Goal: Task Accomplishment & Management: Use online tool/utility

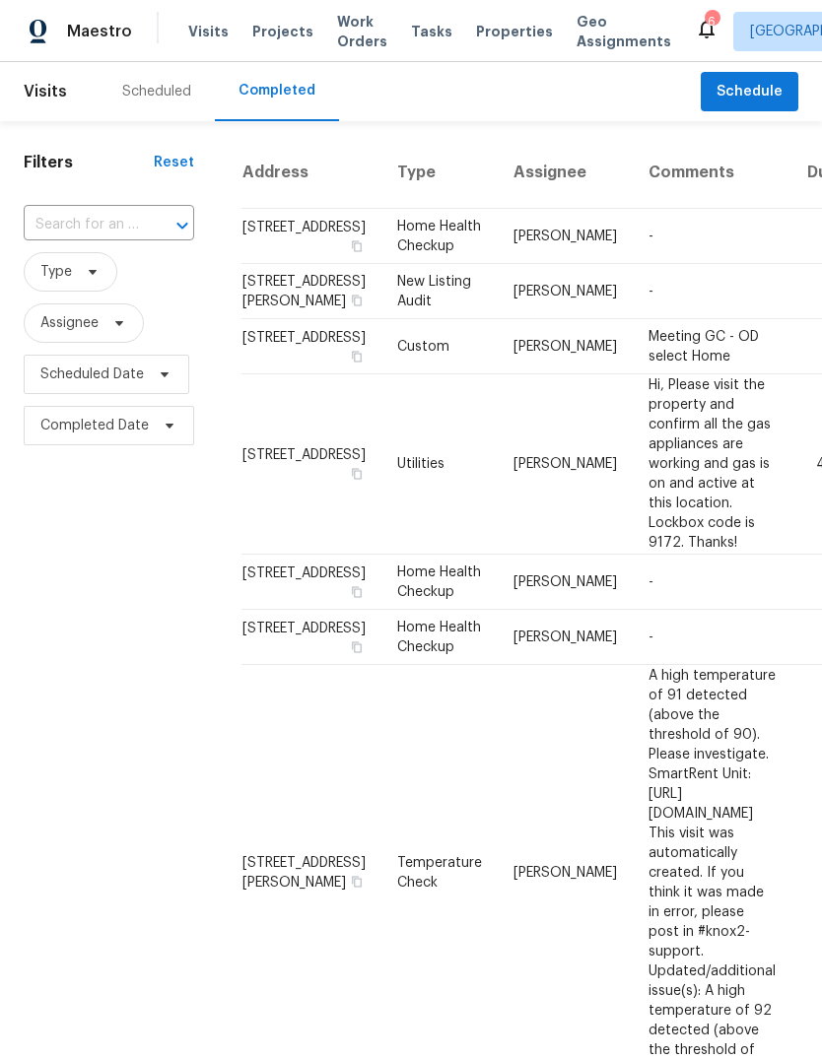
click at [159, 110] on div "Scheduled" at bounding box center [157, 91] width 116 height 59
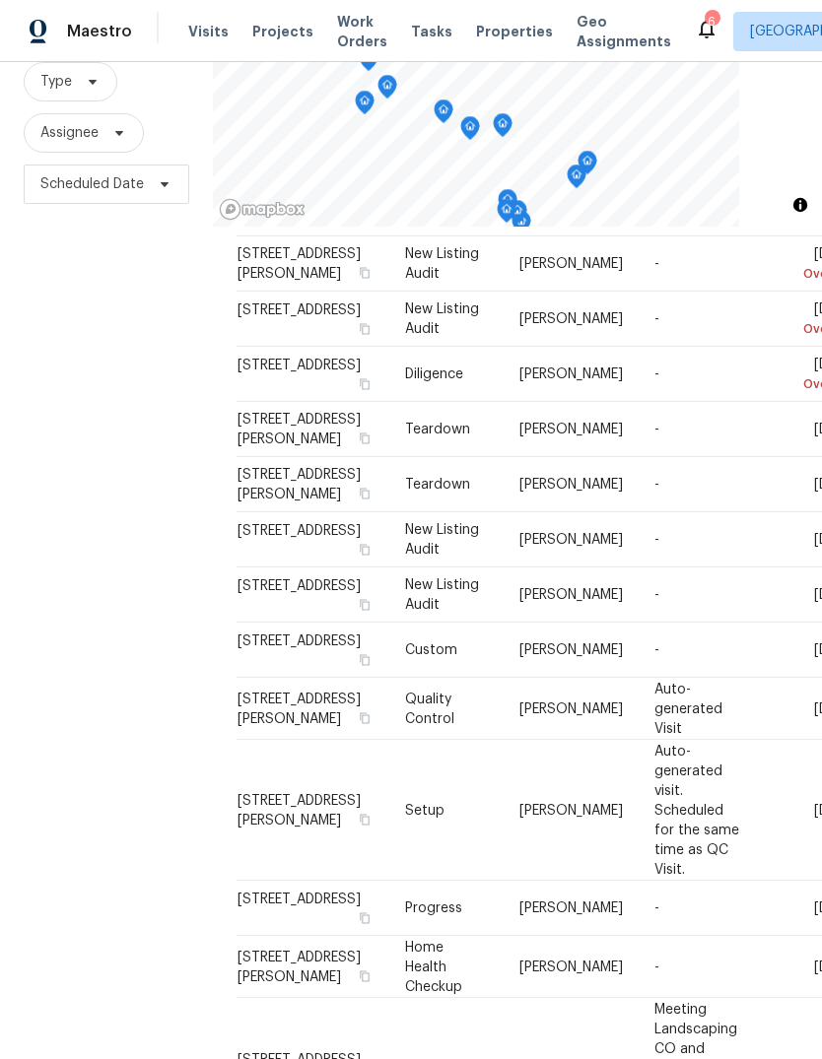
scroll to position [61, 0]
click at [0, 0] on icon at bounding box center [0, 0] width 0 height 0
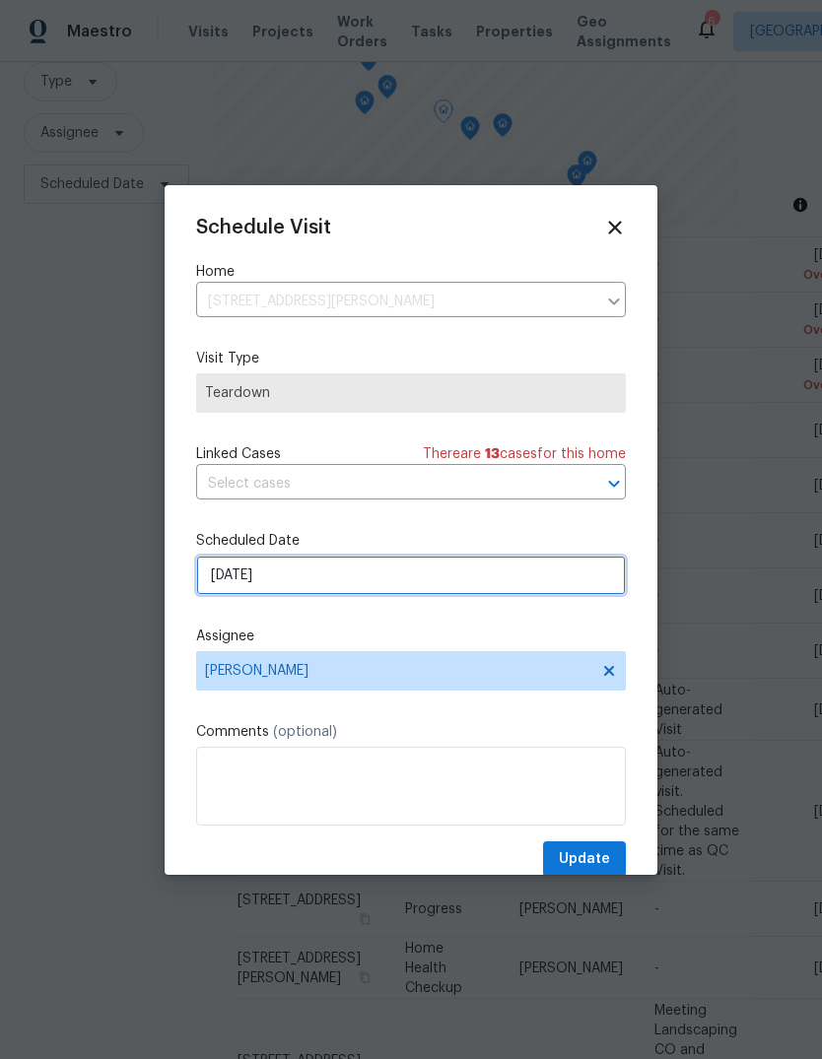
click at [344, 577] on input "9/17/2025" at bounding box center [411, 575] width 430 height 39
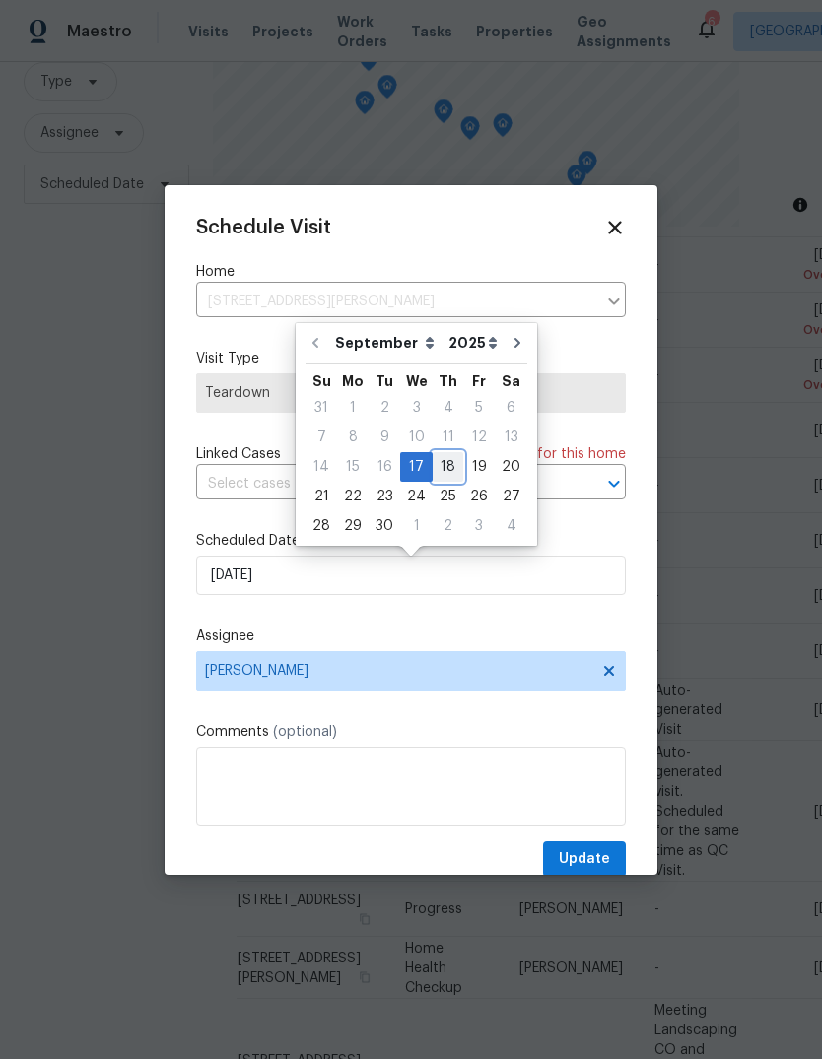
click at [442, 470] on div "18" at bounding box center [448, 467] width 31 height 28
type input "9/18/2025"
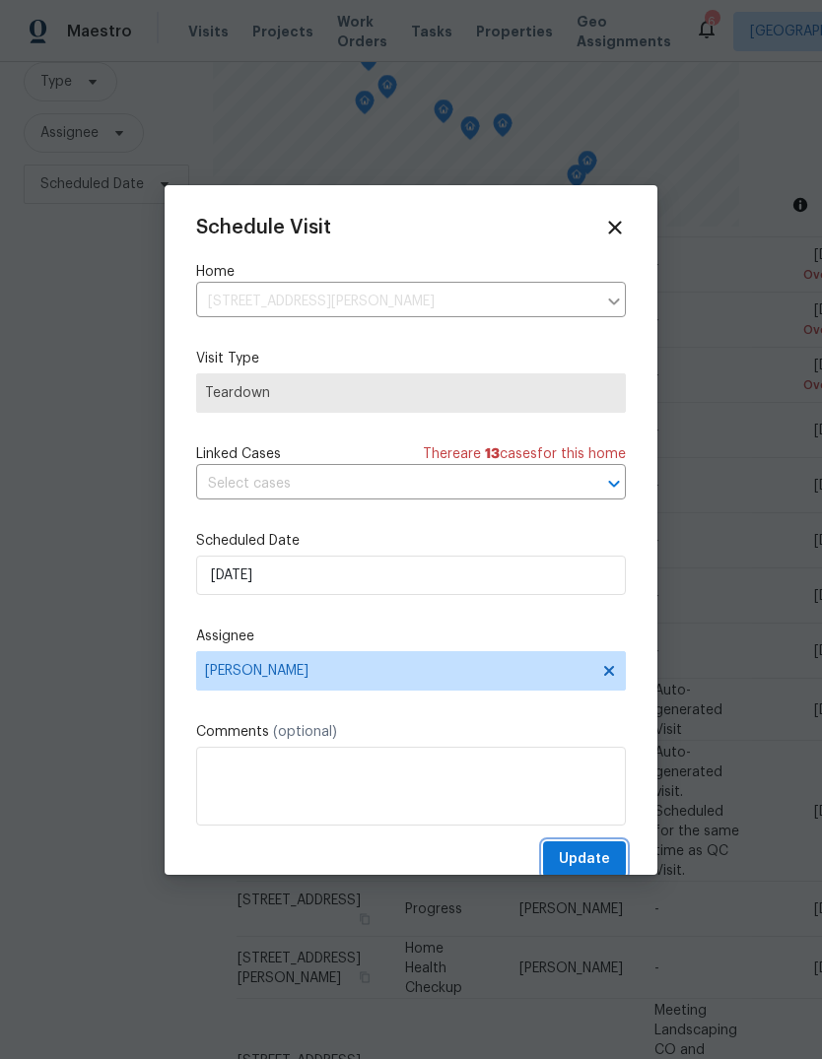
click at [592, 853] on span "Update" at bounding box center [584, 859] width 51 height 25
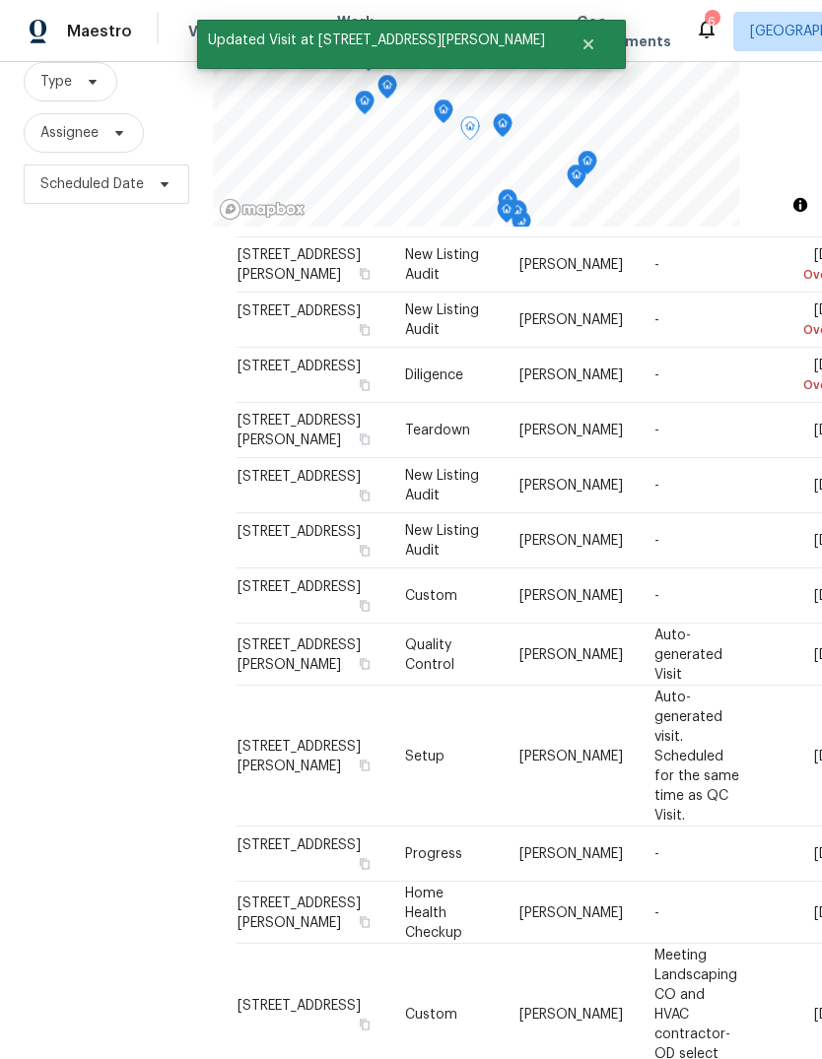
click at [0, 0] on icon at bounding box center [0, 0] width 0 height 0
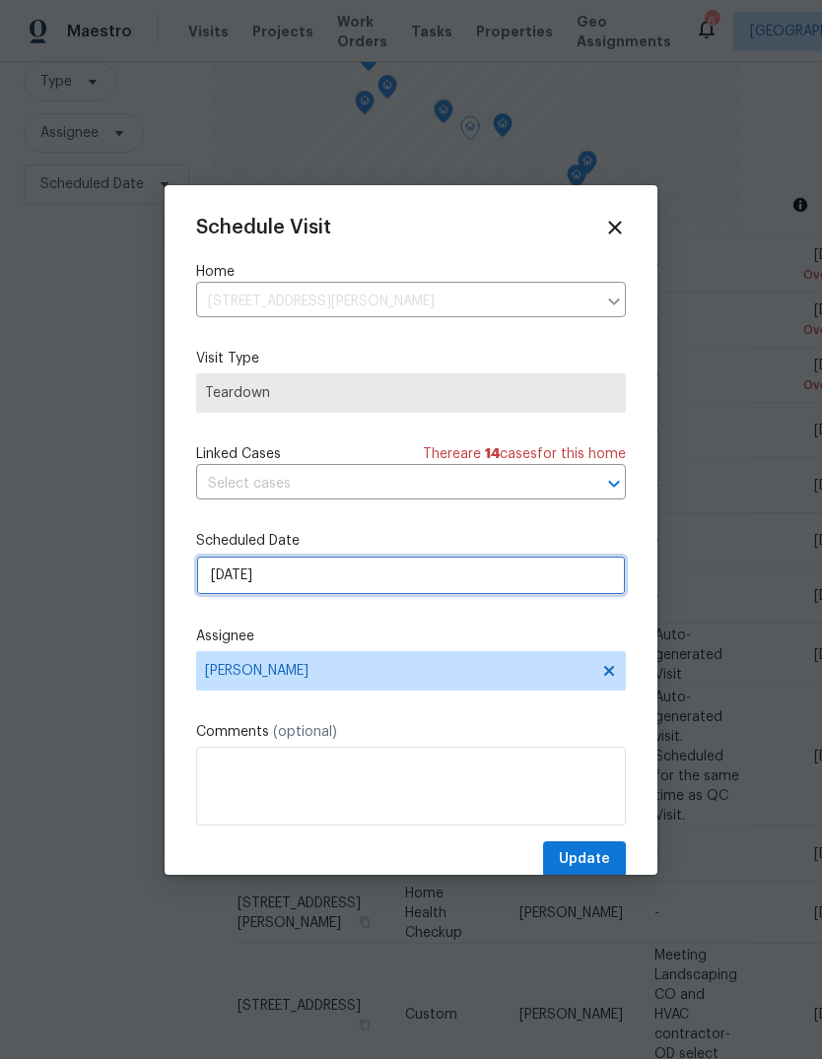
click at [339, 588] on input "9/17/2025" at bounding box center [411, 575] width 430 height 39
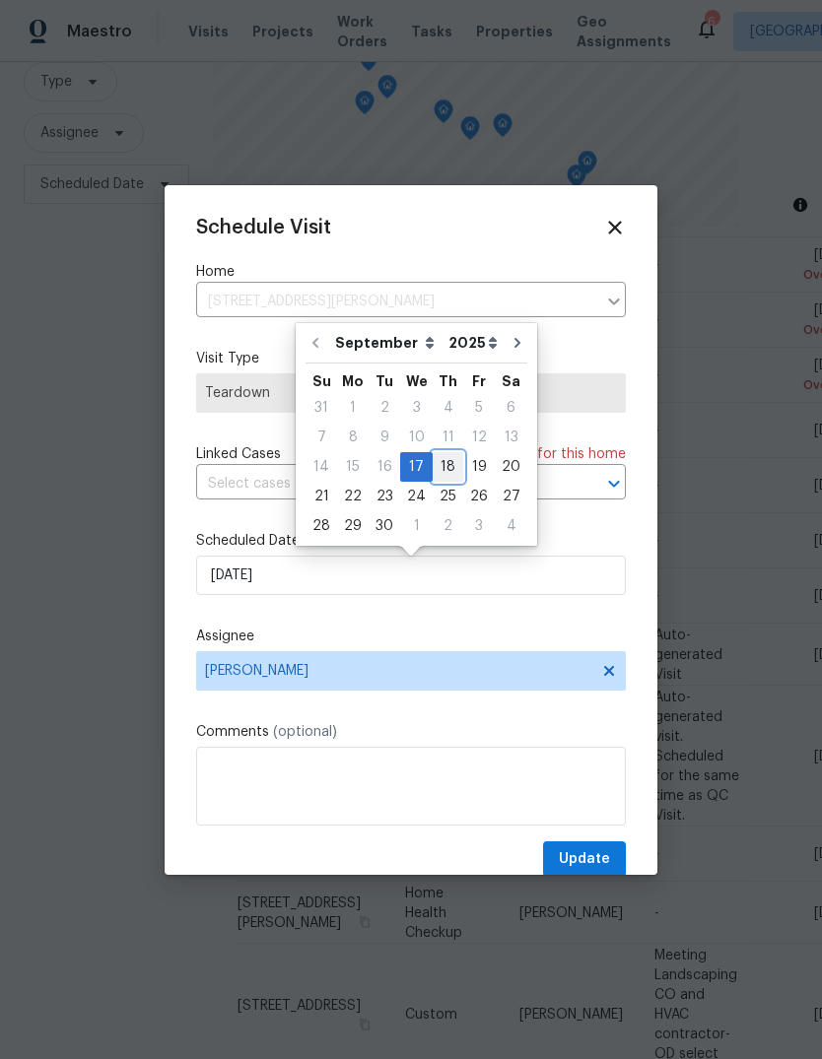
click at [447, 465] on div "18" at bounding box center [448, 467] width 31 height 28
type input "9/18/2025"
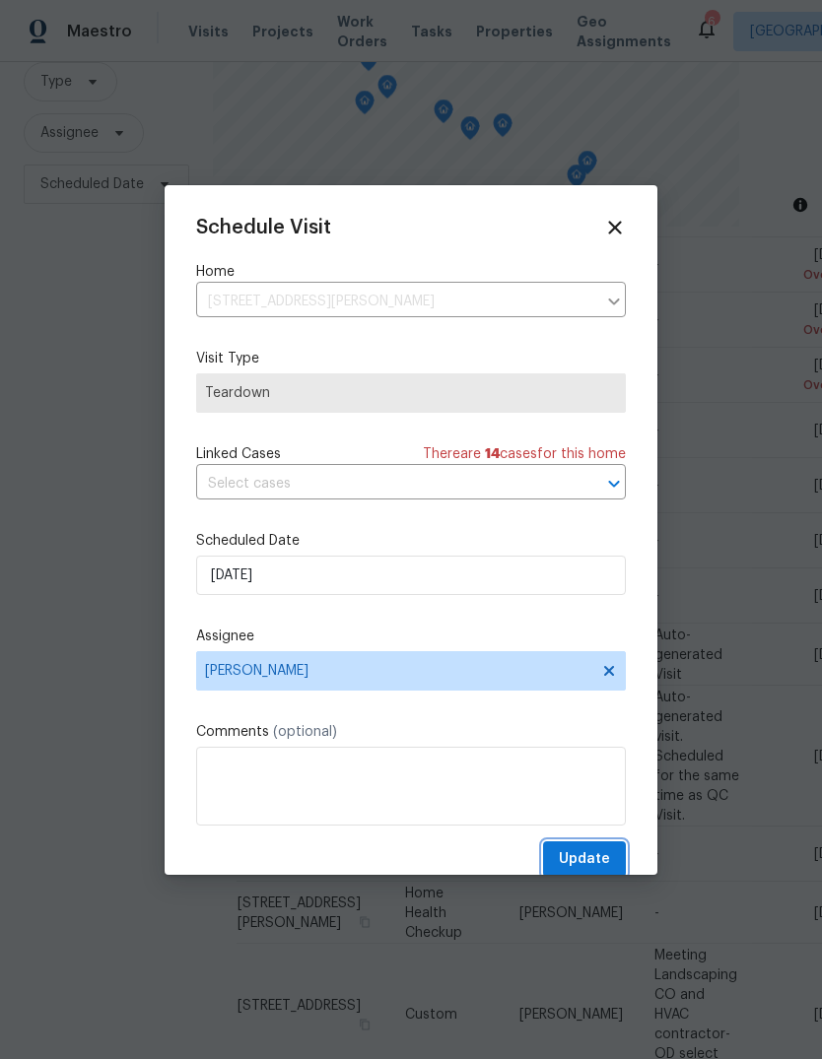
click at [605, 856] on span "Update" at bounding box center [584, 859] width 51 height 25
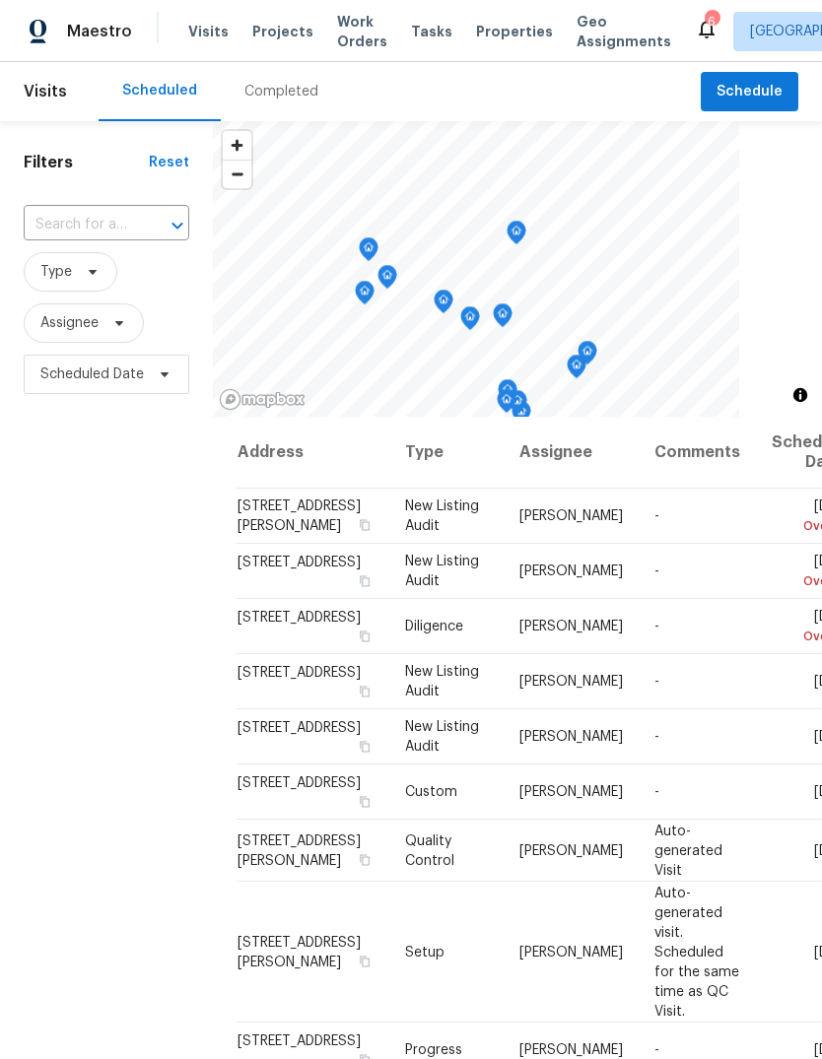
scroll to position [0, 0]
click at [509, 35] on span "Properties" at bounding box center [514, 32] width 77 height 20
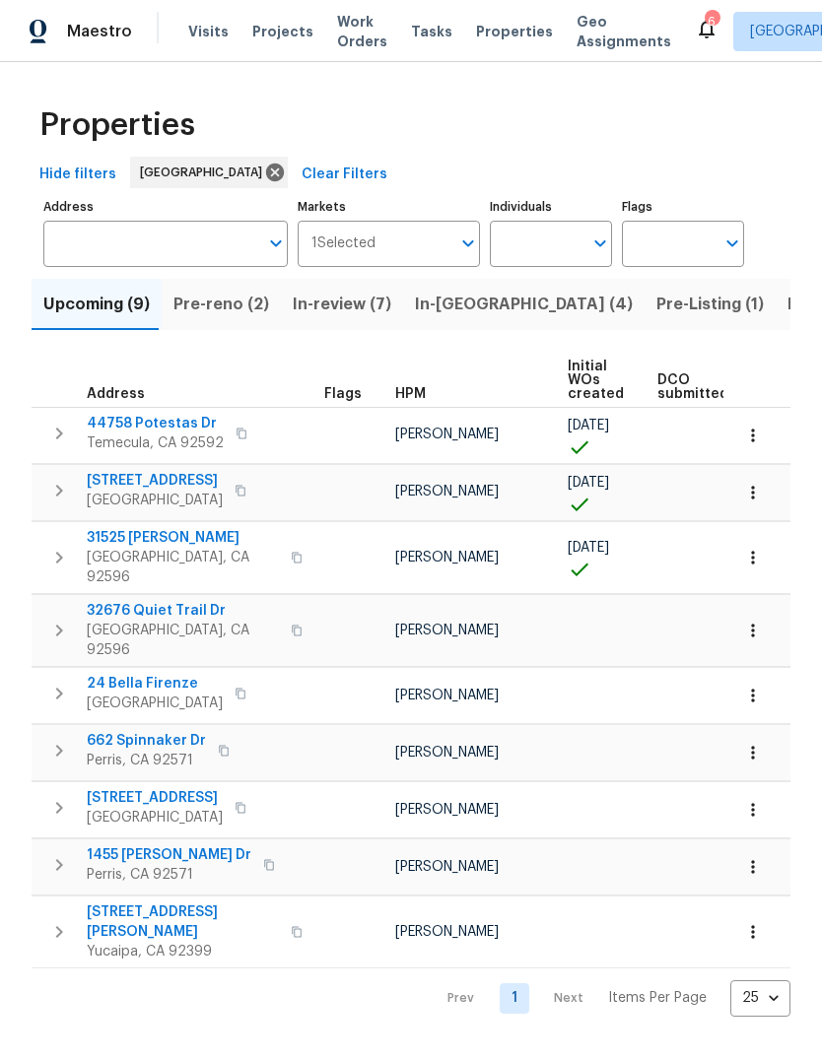
click at [535, 231] on input "Individuals" at bounding box center [536, 244] width 93 height 46
type input "jeff"
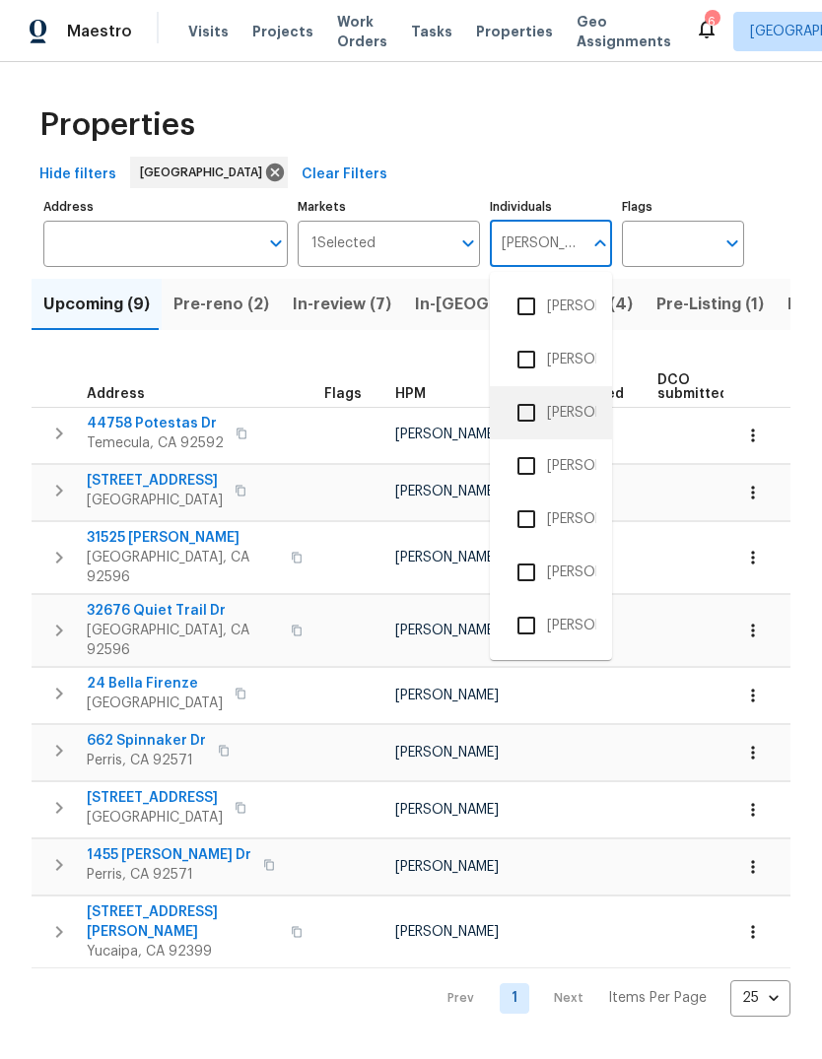
click at [578, 408] on li "[PERSON_NAME]" at bounding box center [550, 412] width 91 height 41
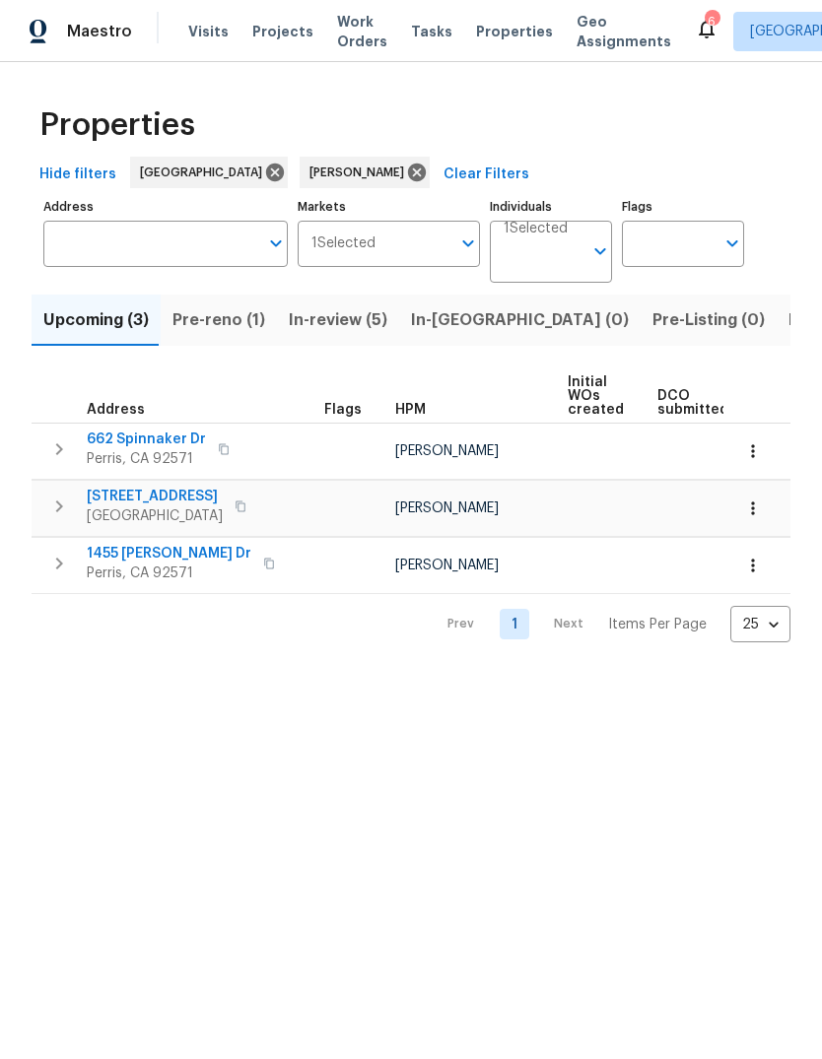
click at [235, 328] on span "Pre-reno (1)" at bounding box center [218, 320] width 93 height 28
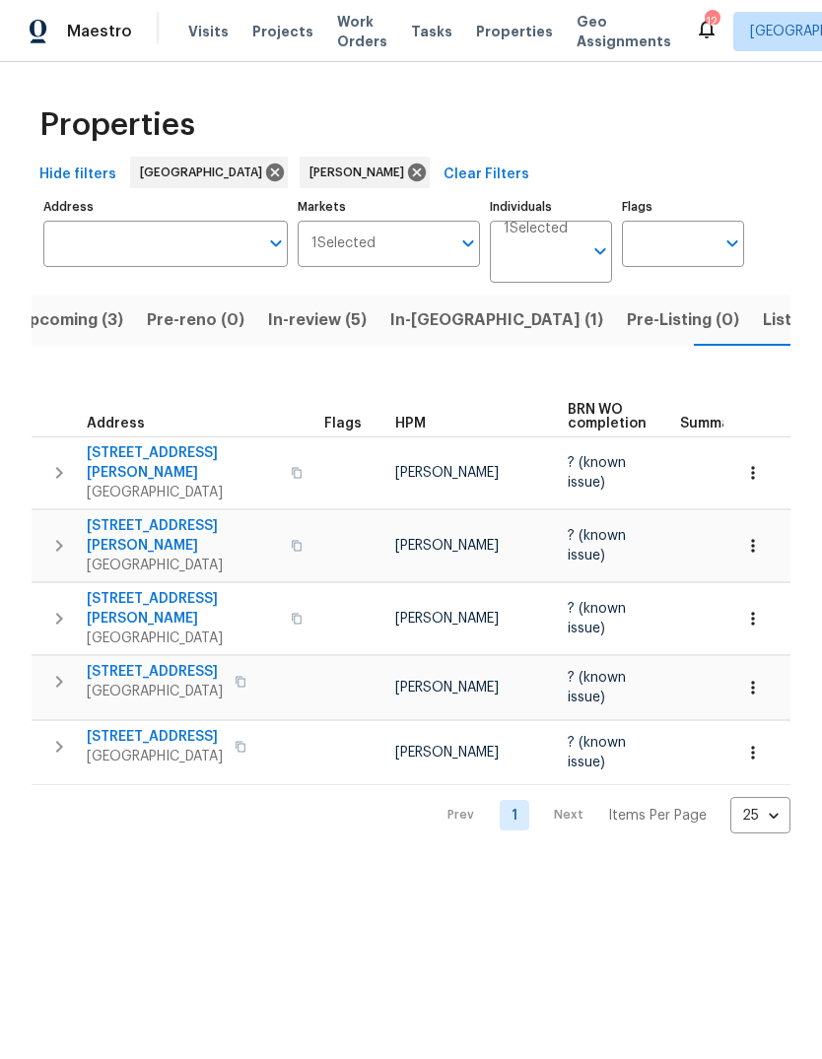
click at [194, 29] on span "Visits" at bounding box center [208, 32] width 40 height 20
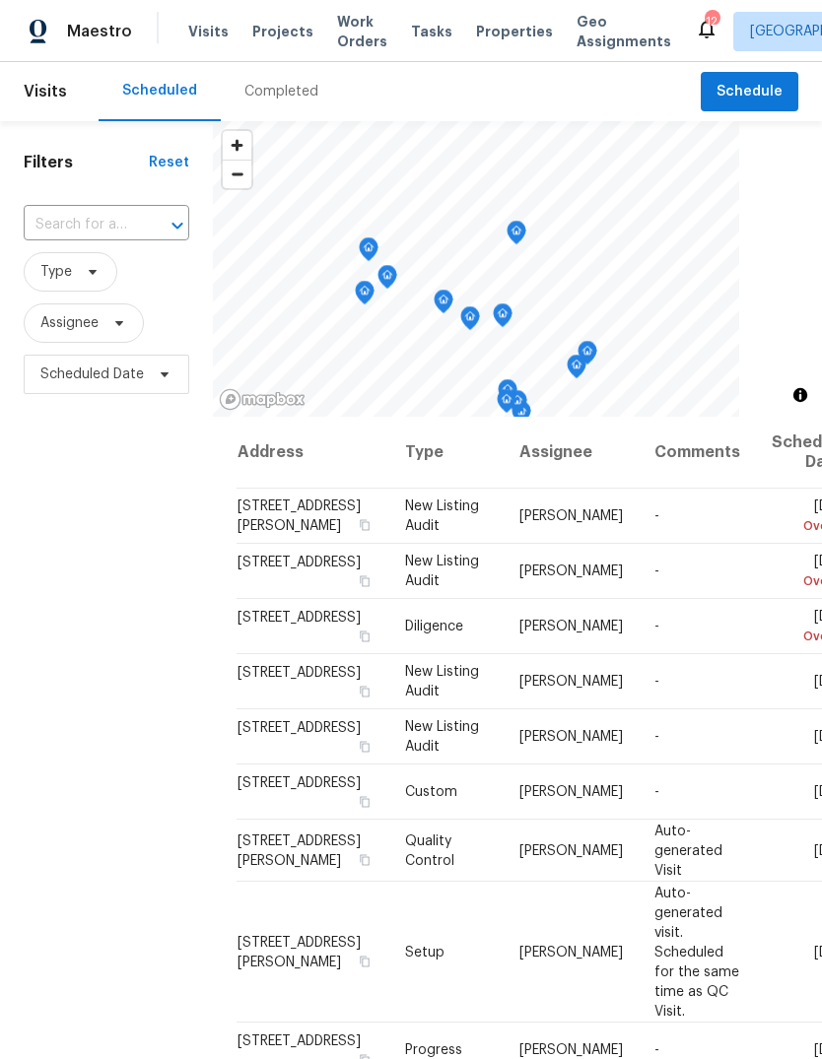
click at [501, 35] on span "Properties" at bounding box center [514, 32] width 77 height 20
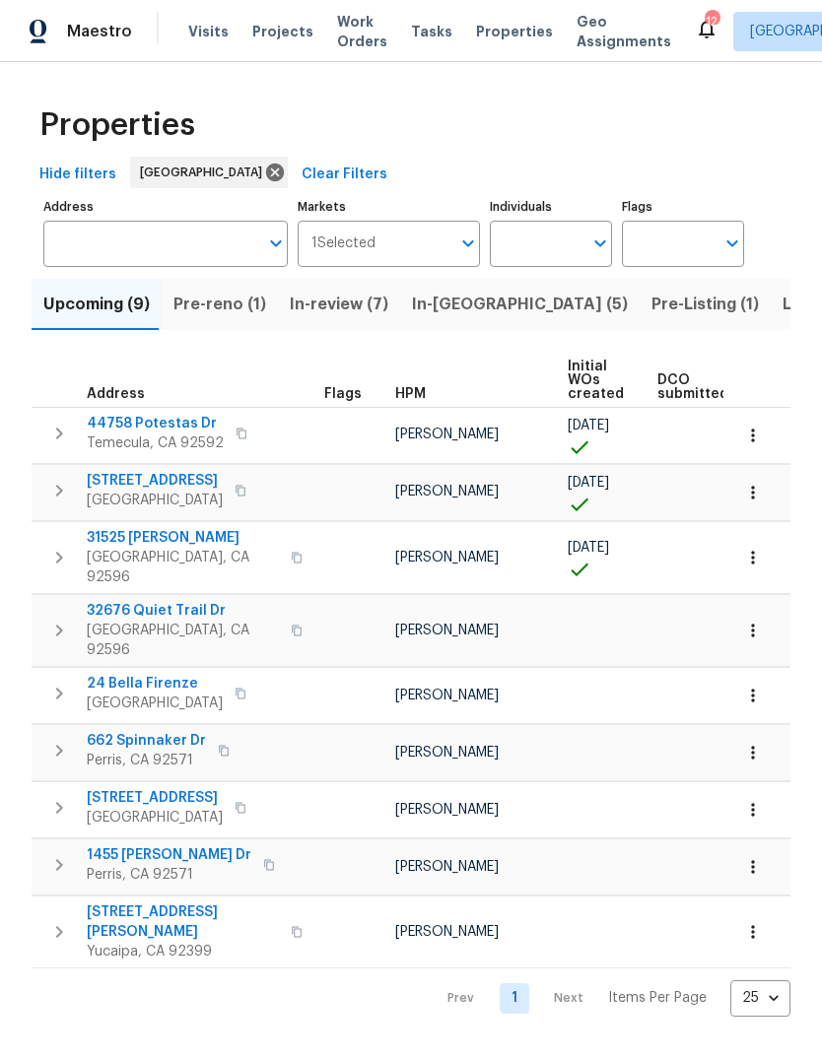
click at [762, 800] on icon "button" at bounding box center [753, 810] width 20 height 20
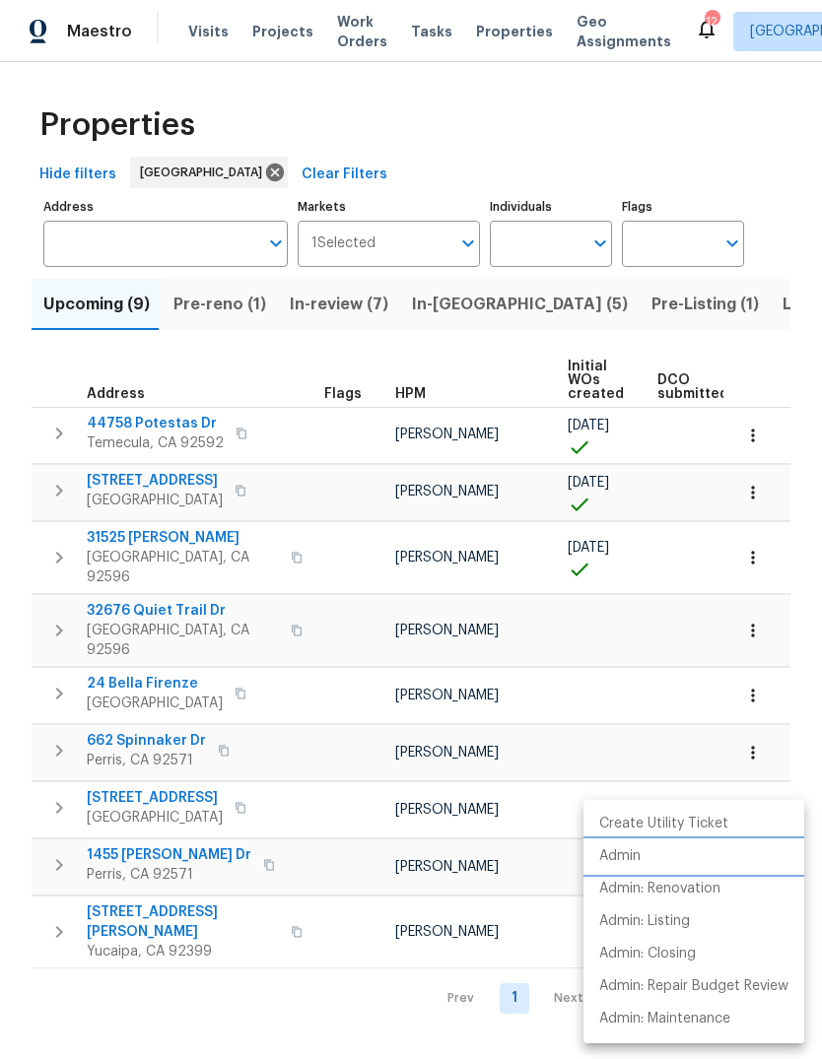
click at [628, 861] on p "Admin" at bounding box center [619, 856] width 41 height 21
